Goal: Information Seeking & Learning: Learn about a topic

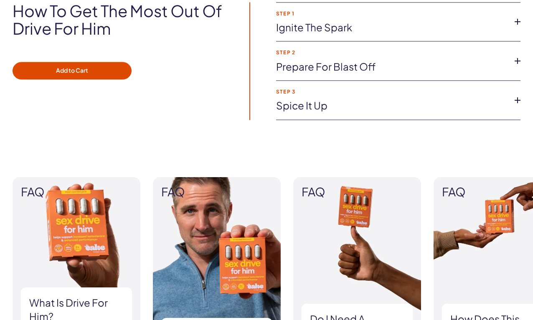
scroll to position [766, 0]
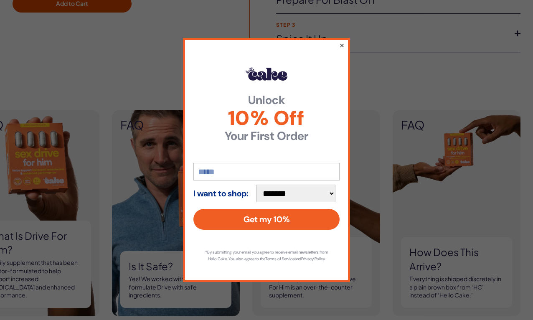
click at [339, 41] on button "×" at bounding box center [341, 45] width 5 height 10
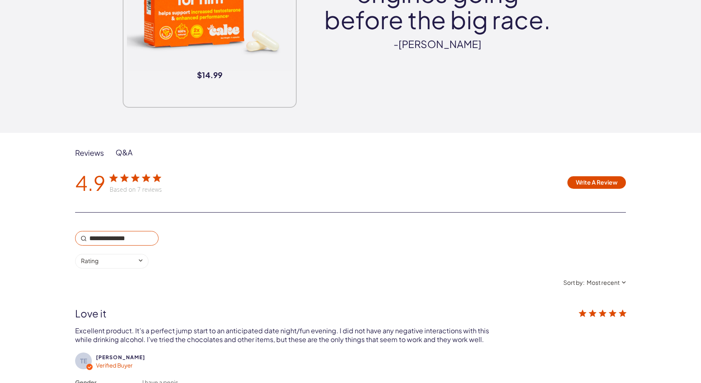
scroll to position [1234, 0]
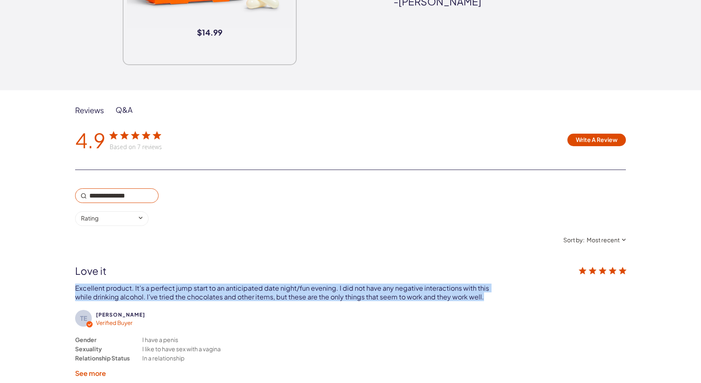
drag, startPoint x: 75, startPoint y: 265, endPoint x: 485, endPoint y: 278, distance: 410.5
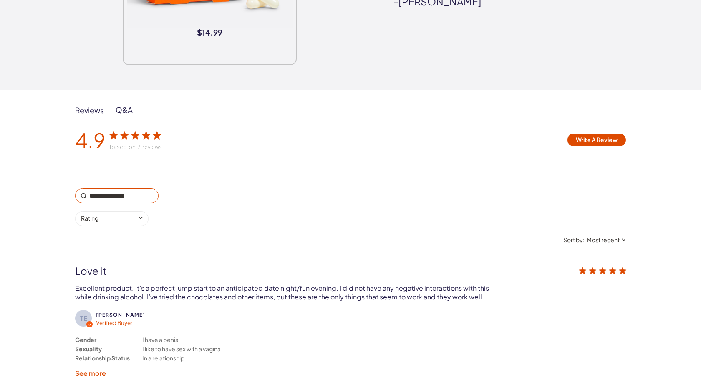
click at [485, 283] on div "Excellent product. It’s a perfect jump start to an anticipated date night/fun e…" at bounding box center [283, 292] width 417 height 18
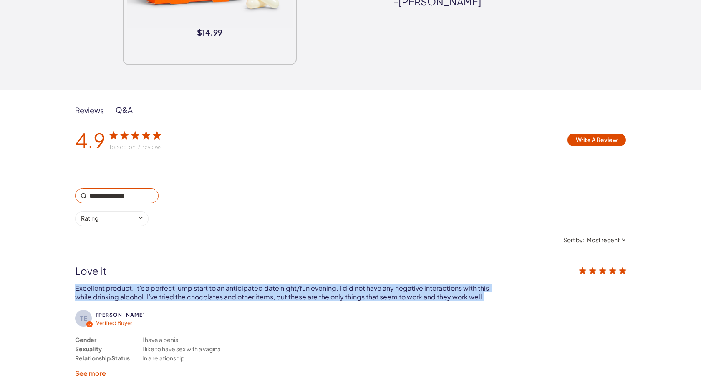
drag, startPoint x: 478, startPoint y: 275, endPoint x: 35, endPoint y: 265, distance: 442.9
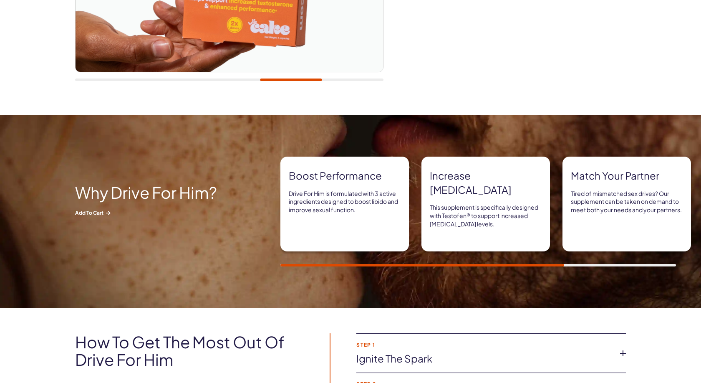
scroll to position [0, 0]
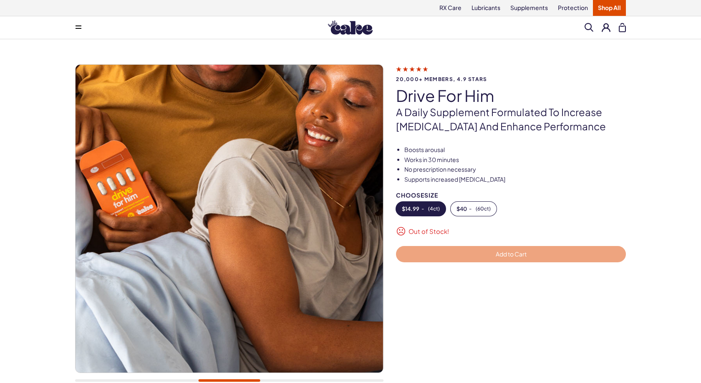
click at [80, 28] on icon at bounding box center [79, 28] width 6 height 1
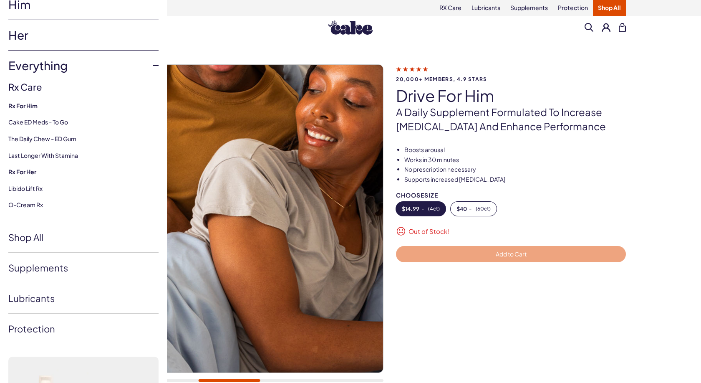
scroll to position [53, 0]
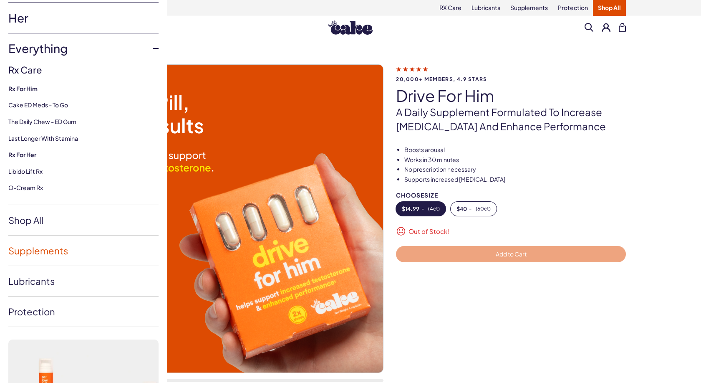
click at [48, 254] on link "Supplements" at bounding box center [83, 250] width 150 height 30
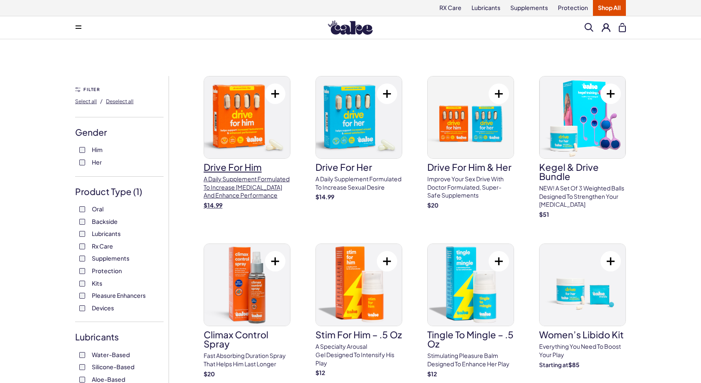
click at [250, 187] on p "A daily supplement formulated to increase [MEDICAL_DATA] and enhance performance" at bounding box center [247, 187] width 87 height 25
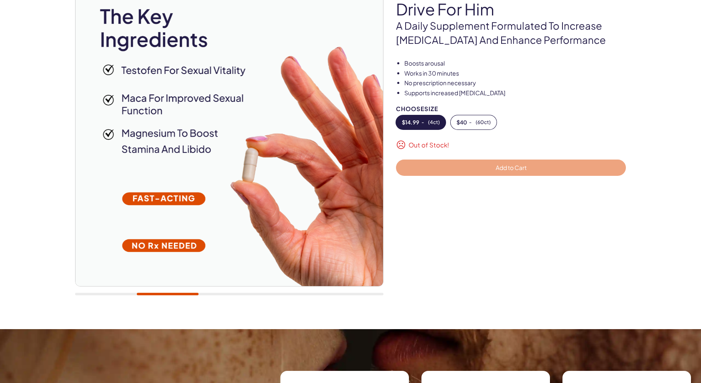
scroll to position [128, 0]
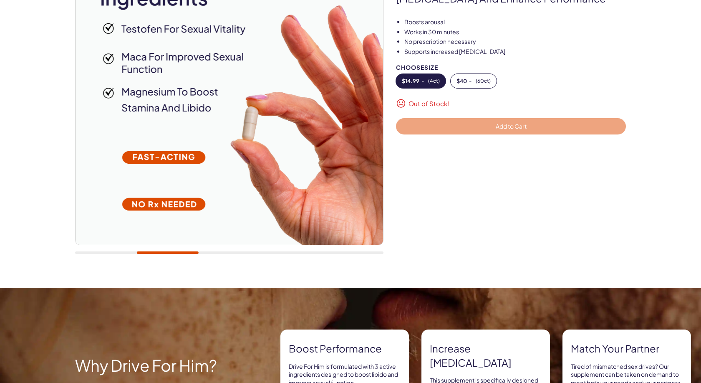
click at [488, 187] on div at bounding box center [517, 211] width 242 height 104
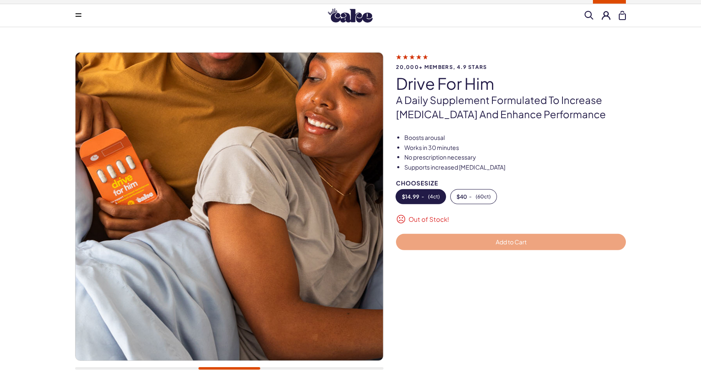
scroll to position [0, 0]
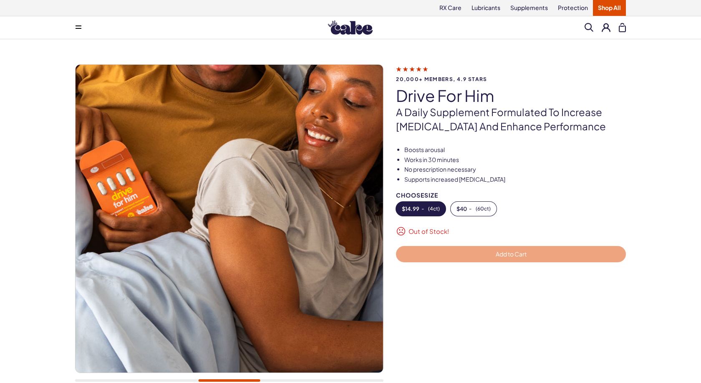
click at [446, 155] on ul "Boosts arousal Works in 30 minutes No prescription necessary Supports increased…" at bounding box center [511, 165] width 230 height 38
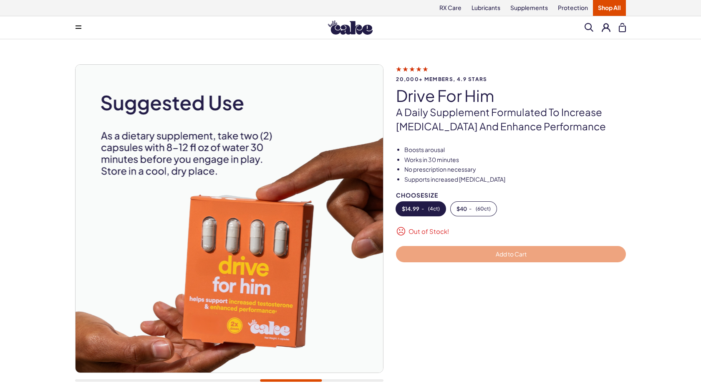
click at [348, 29] on img at bounding box center [350, 27] width 45 height 14
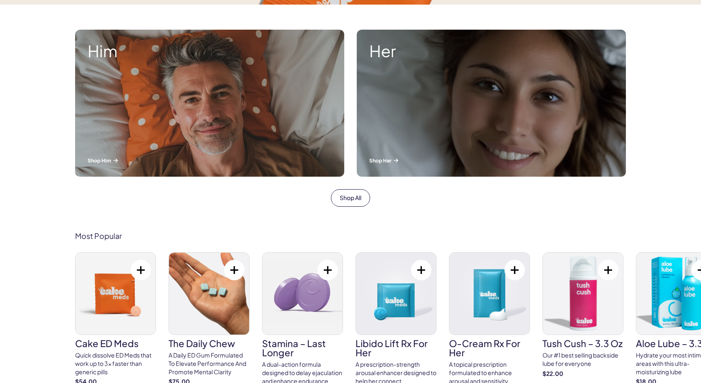
scroll to position [298, 0]
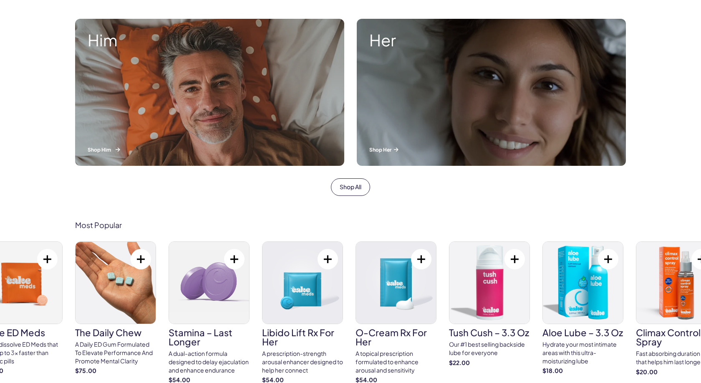
click at [234, 102] on div "Him Shop Him" at bounding box center [209, 92] width 269 height 147
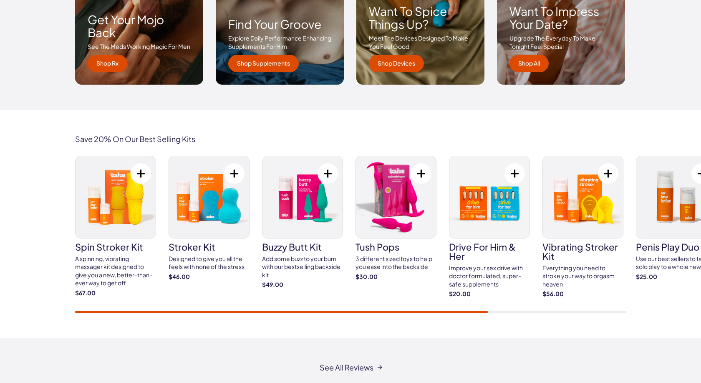
scroll to position [1405, 0]
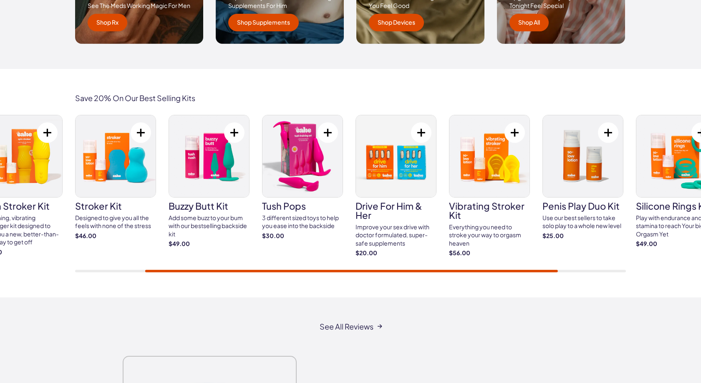
click at [490, 273] on div "Save 20% On Our Best Selling Kits spin stroker kit A spinning, vibrating massag…" at bounding box center [350, 183] width 701 height 228
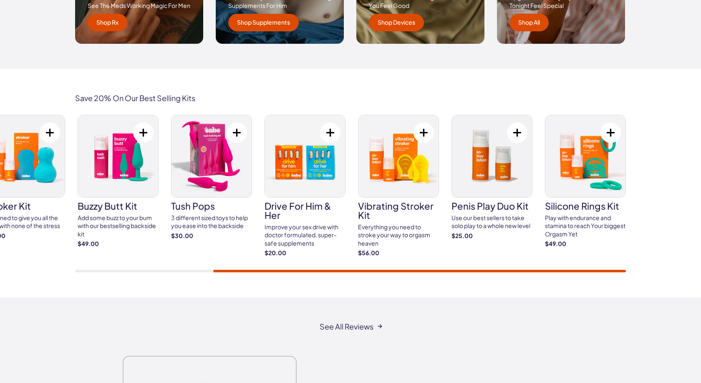
drag, startPoint x: 472, startPoint y: 270, endPoint x: 521, endPoint y: 274, distance: 48.6
click at [521, 274] on div "Save 20% On Our Best Selling Kits spin stroker kit A spinning, vibrating massag…" at bounding box center [350, 183] width 701 height 228
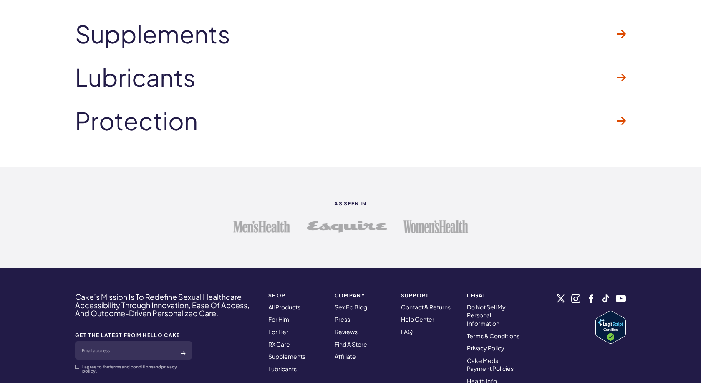
scroll to position [2086, 0]
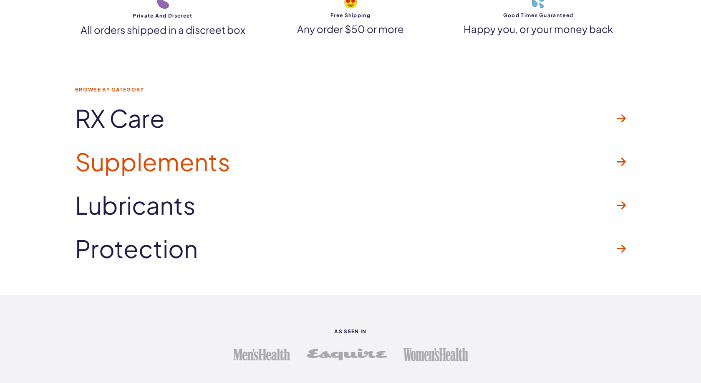
click at [208, 167] on span "Supplements" at bounding box center [152, 161] width 155 height 27
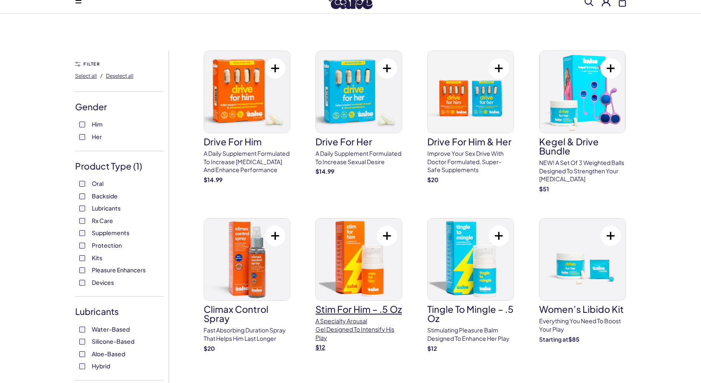
scroll to position [43, 0]
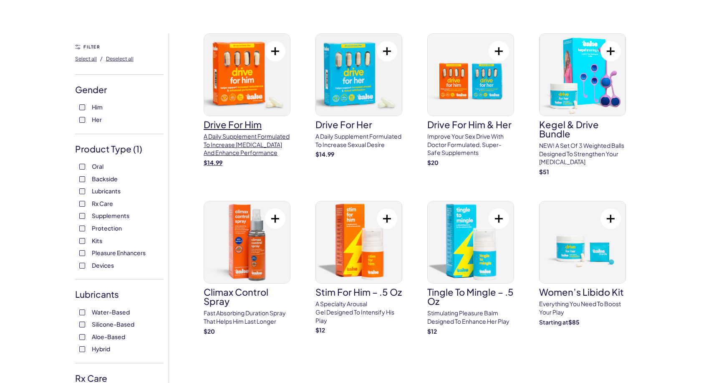
click at [254, 131] on link "drive for him A daily supplement formulated to increase [MEDICAL_DATA] and enha…" at bounding box center [247, 99] width 87 height 133
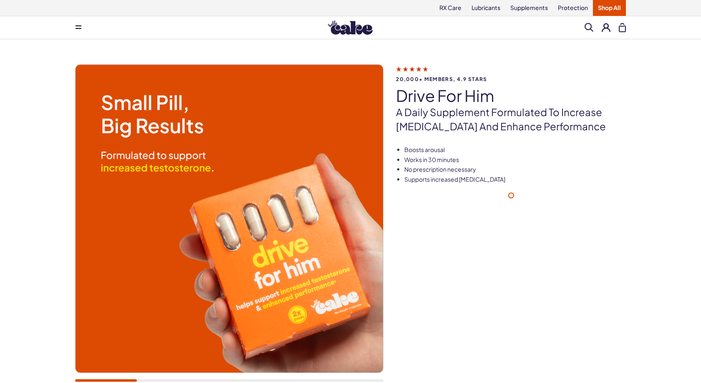
click at [448, 167] on li "No prescription necessary" at bounding box center [515, 169] width 222 height 8
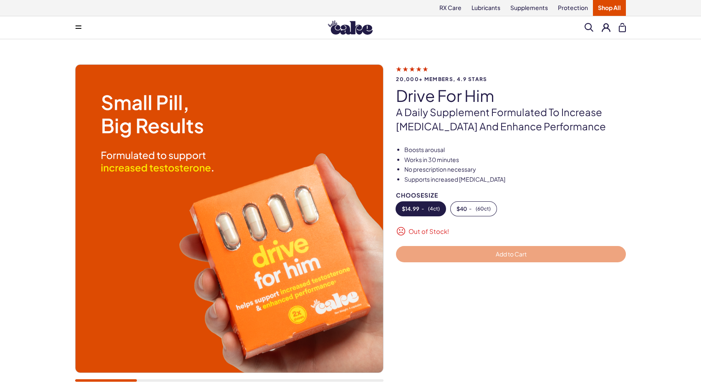
click at [191, 186] on img at bounding box center [230, 219] width 308 height 308
click at [243, 235] on img at bounding box center [230, 219] width 308 height 308
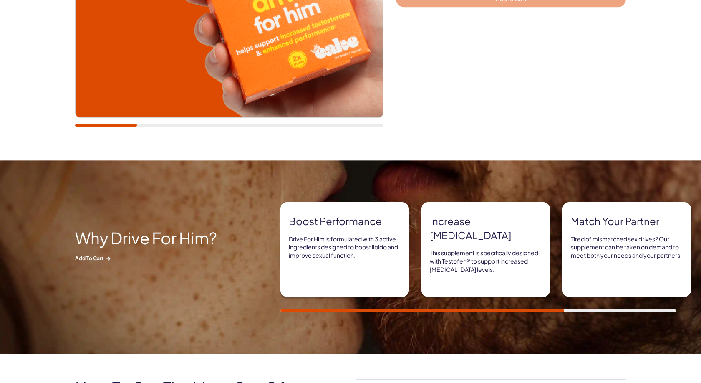
scroll to position [255, 0]
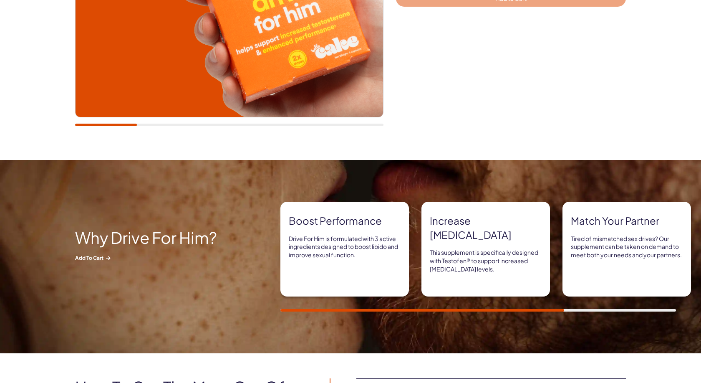
click at [300, 247] on p "Drive For Him is formulated with 3 active ingredients designed to boost libido …" at bounding box center [345, 247] width 112 height 25
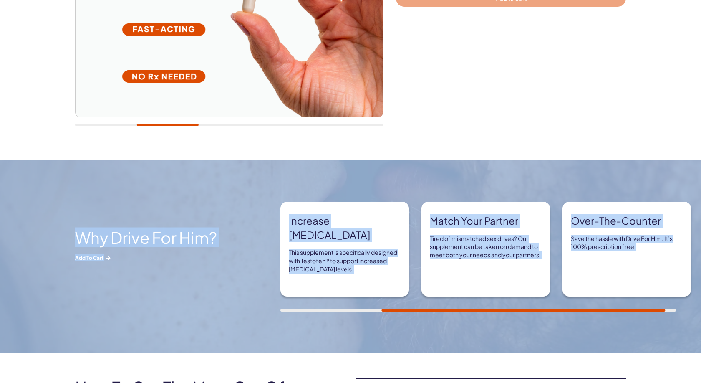
drag, startPoint x: 499, startPoint y: 311, endPoint x: 628, endPoint y: 317, distance: 128.7
click at [628, 311] on div "Boost performance Drive For Him is formulated with 3 active ingredients designe…" at bounding box center [490, 257] width 421 height 110
click at [178, 275] on div "Why Drive For Him? Add to Cart" at bounding box center [150, 256] width 150 height 56
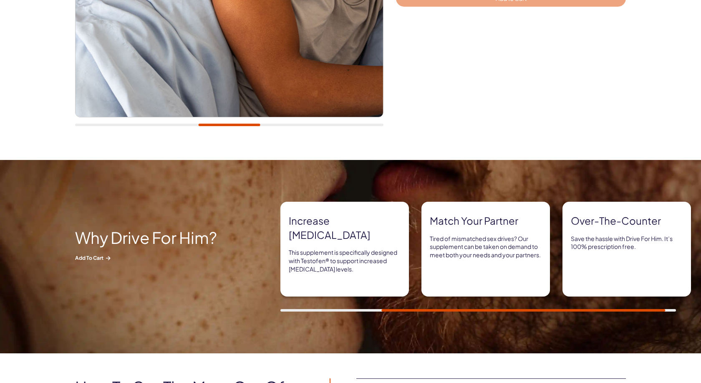
click at [179, 239] on h2 "Why Drive For Him?" at bounding box center [150, 237] width 150 height 18
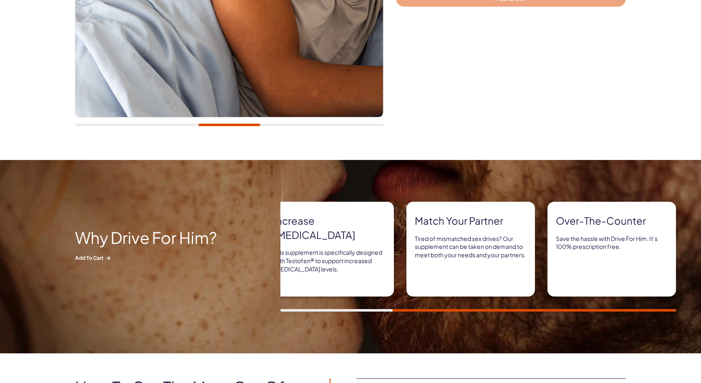
click at [637, 310] on div at bounding box center [534, 310] width 284 height 3
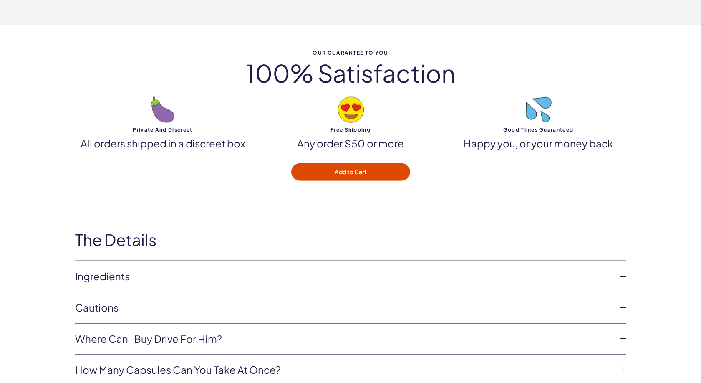
scroll to position [2512, 0]
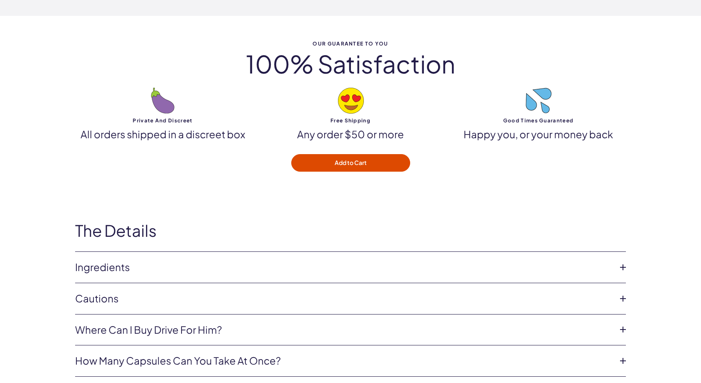
click at [100, 260] on link "Ingredients" at bounding box center [344, 267] width 538 height 14
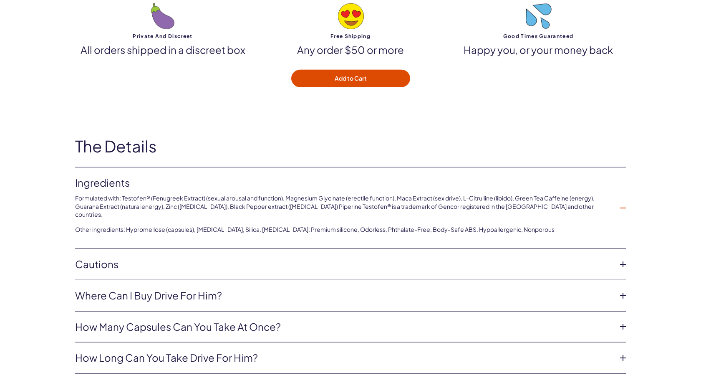
scroll to position [2597, 0]
click at [340, 256] on link "Cautions" at bounding box center [344, 263] width 538 height 14
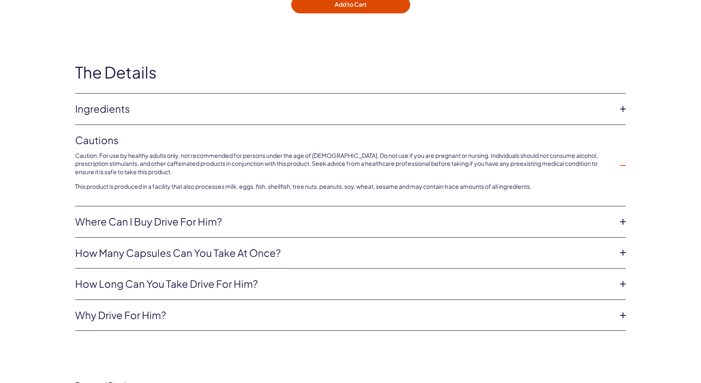
scroll to position [2682, 0]
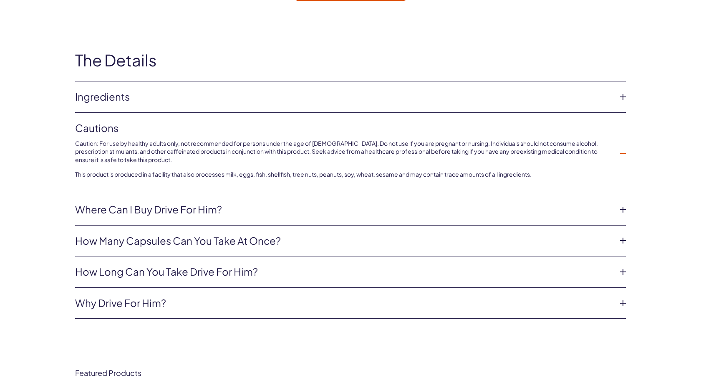
click at [309, 202] on link "Where can I buy Drive for Him?" at bounding box center [344, 209] width 538 height 14
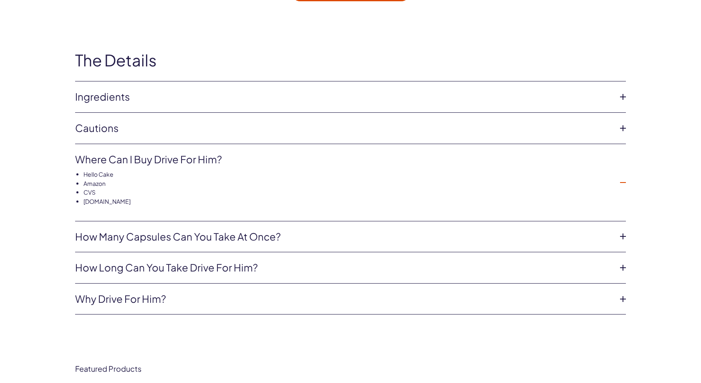
click at [316, 230] on link "How many capsules can you take at once?" at bounding box center [344, 237] width 538 height 14
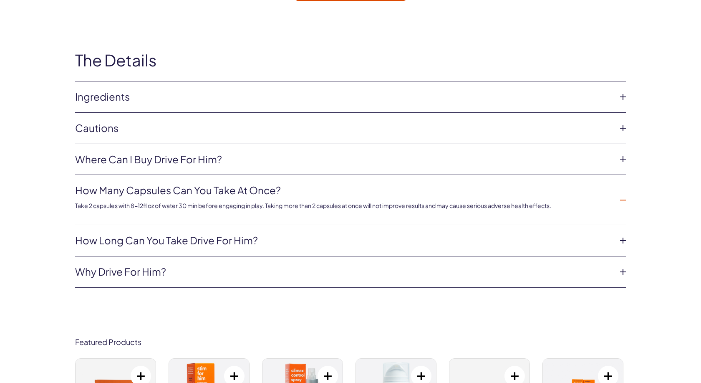
click at [333, 233] on link "How long can you take Drive For Him?" at bounding box center [344, 240] width 538 height 14
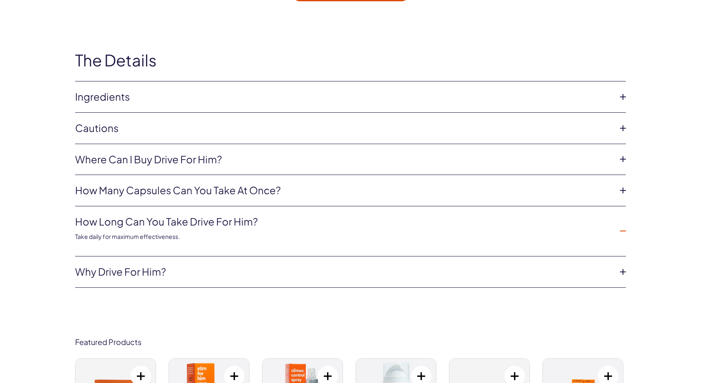
click at [338, 265] on link "Why Drive For Him?" at bounding box center [344, 272] width 538 height 14
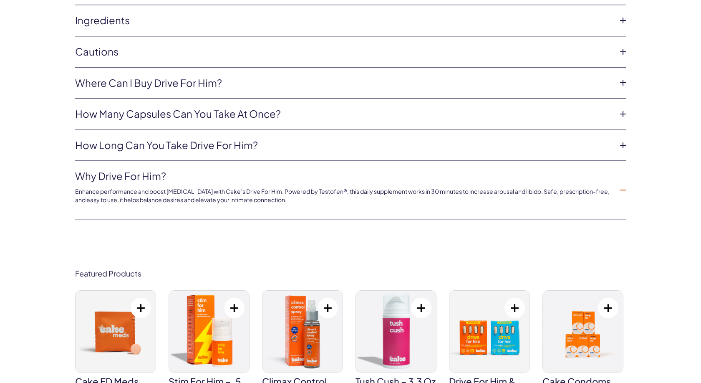
scroll to position [2810, 0]
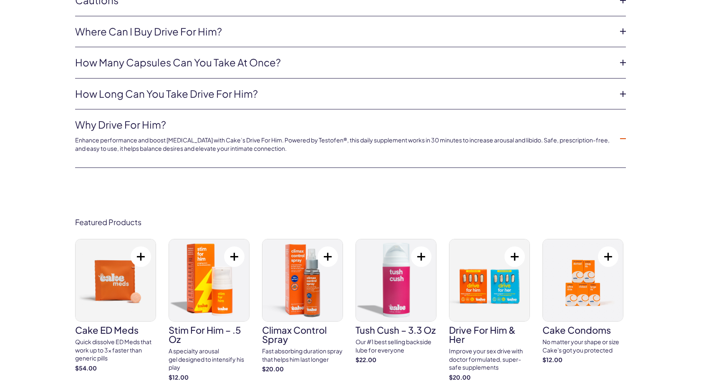
click at [331, 133] on li "Why Drive For Him? Enhance performance and boost testosterone with Cake’s Drive…" at bounding box center [350, 138] width 551 height 58
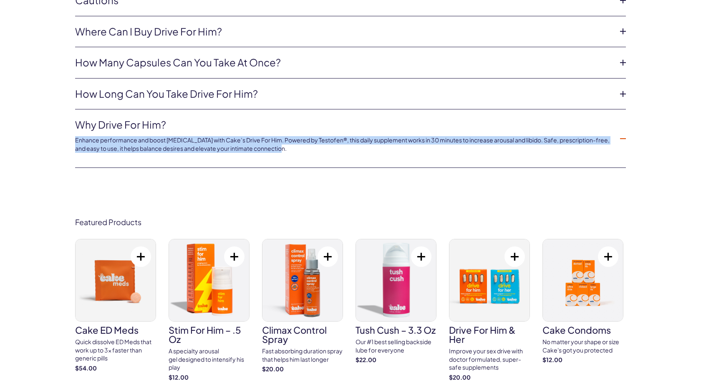
drag, startPoint x: 271, startPoint y: 121, endPoint x: 195, endPoint y: 136, distance: 77.6
click at [51, 109] on div "The Details Ingredients Formulated with: Testofen® (Fenugreek Extract) (sexual …" at bounding box center [350, 46] width 601 height 245
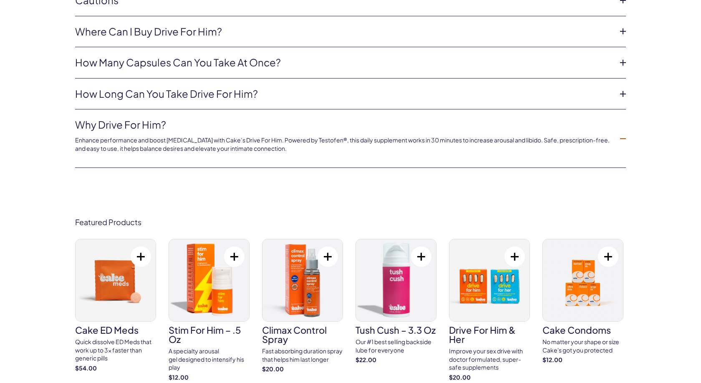
click at [288, 123] on li "Why Drive For Him? Enhance performance and boost testosterone with Cake’s Drive…" at bounding box center [350, 138] width 551 height 58
drag, startPoint x: 294, startPoint y: 119, endPoint x: 47, endPoint y: 124, distance: 247.5
click at [47, 125] on div "The Details Ingredients Formulated with: Testofen® (Fenugreek Extract) (sexual …" at bounding box center [350, 46] width 701 height 295
click at [283, 123] on li "Why Drive For Him? Enhance performance and boost testosterone with Cake’s Drive…" at bounding box center [350, 138] width 551 height 58
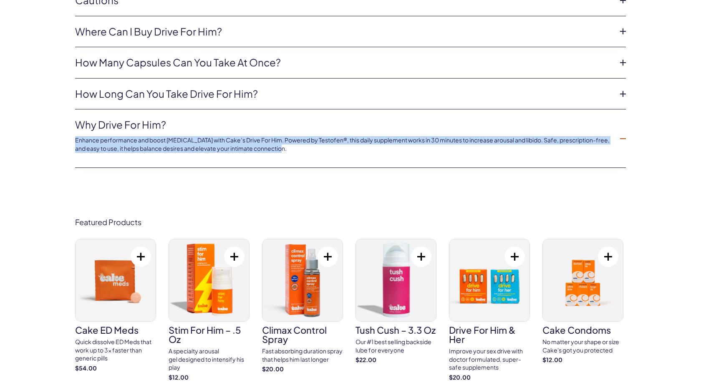
drag, startPoint x: 290, startPoint y: 116, endPoint x: 62, endPoint y: 107, distance: 227.7
click at [62, 107] on div "The Details Ingredients Formulated with: Testofen® (Fenugreek Extract) (sexual …" at bounding box center [350, 46] width 601 height 245
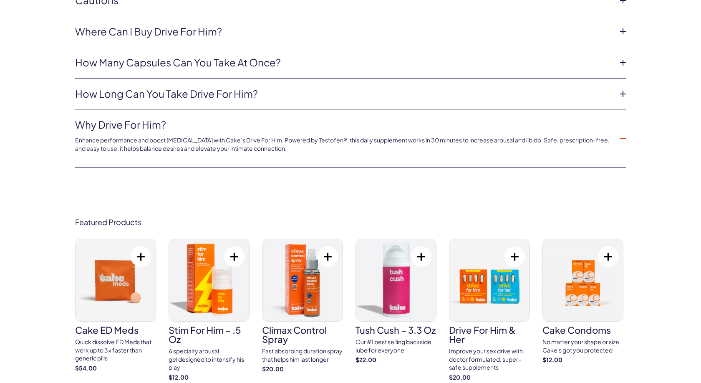
click at [319, 124] on li "Why Drive For Him? Enhance performance and boost testosterone with Cake’s Drive…" at bounding box center [350, 138] width 551 height 58
